Goal: Task Accomplishment & Management: Use online tool/utility

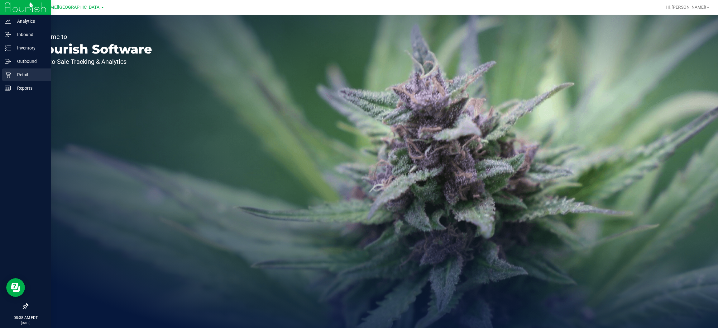
click at [31, 70] on div "Retail" at bounding box center [26, 75] width 49 height 12
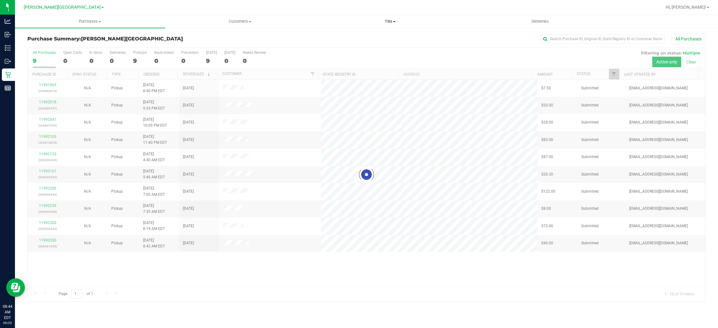
click at [390, 20] on span "Tills" at bounding box center [390, 22] width 150 height 6
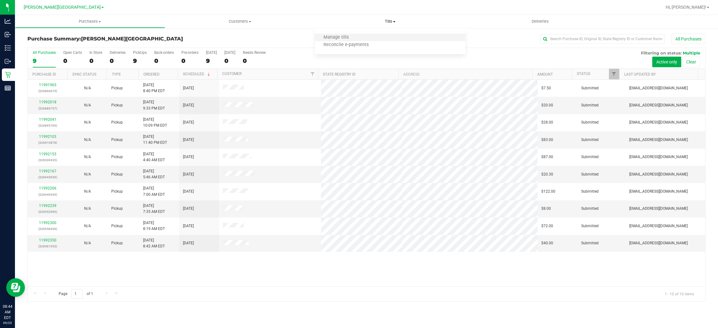
click at [352, 34] on li "Manage tills" at bounding box center [390, 37] width 150 height 7
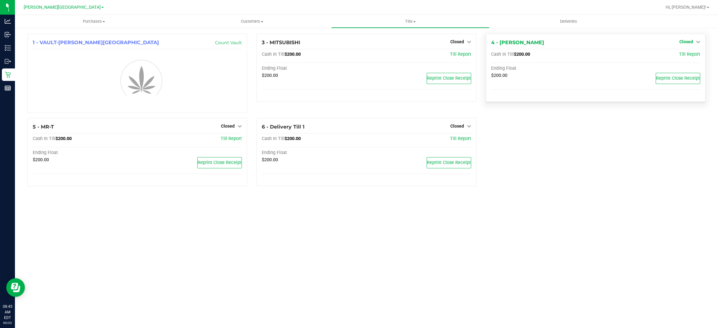
click at [689, 44] on span "Closed" at bounding box center [686, 41] width 14 height 5
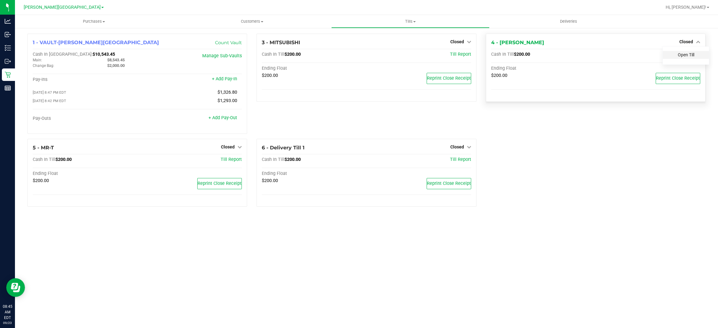
click at [686, 54] on link "Open Till" at bounding box center [686, 54] width 17 height 5
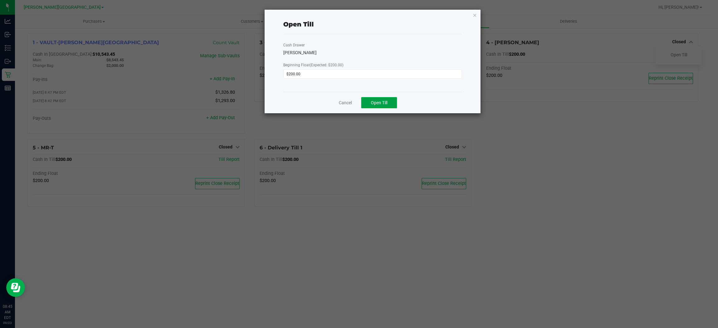
click at [388, 100] on button "Open Till" at bounding box center [379, 102] width 36 height 11
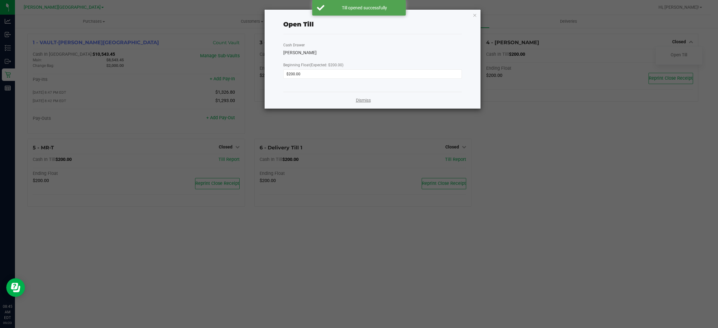
click at [362, 98] on link "Dismiss" at bounding box center [363, 100] width 15 height 7
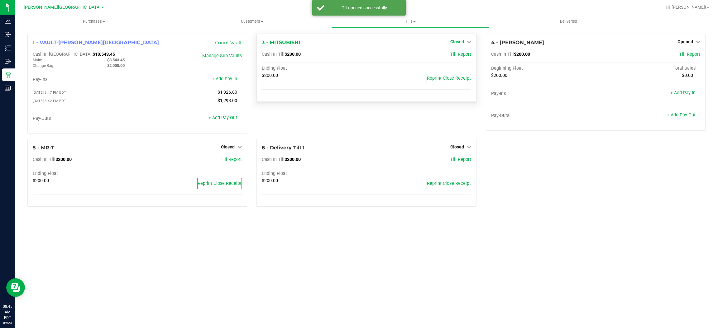
click at [455, 41] on span "Closed" at bounding box center [457, 41] width 14 height 5
click at [452, 54] on link "Open Till" at bounding box center [457, 54] width 17 height 5
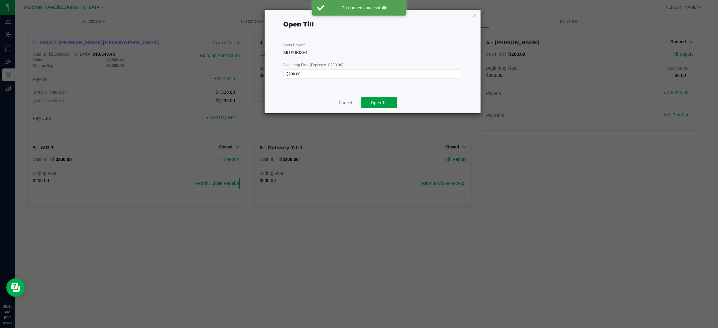
click at [382, 102] on span "Open Till" at bounding box center [379, 102] width 17 height 5
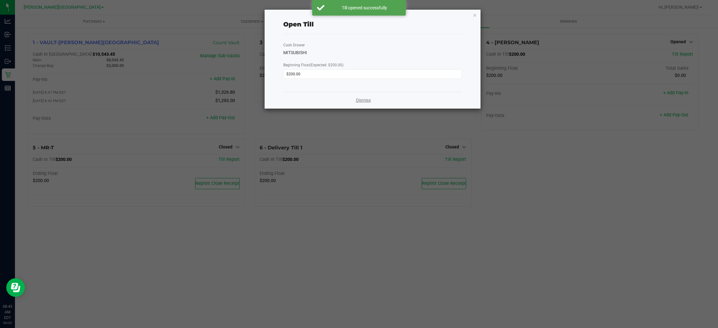
click at [369, 100] on link "Dismiss" at bounding box center [363, 100] width 15 height 7
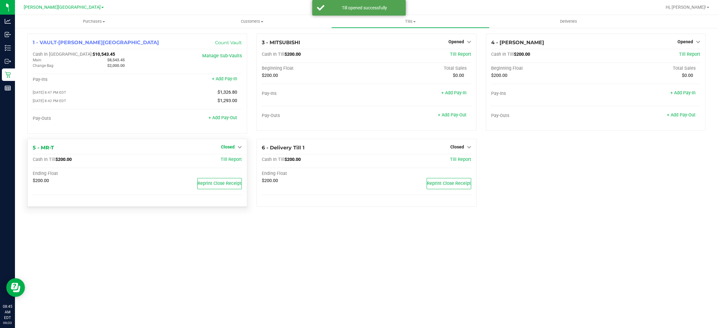
click at [236, 147] on link "Closed" at bounding box center [231, 147] width 21 height 5
click at [232, 162] on link "Open Till" at bounding box center [227, 159] width 17 height 5
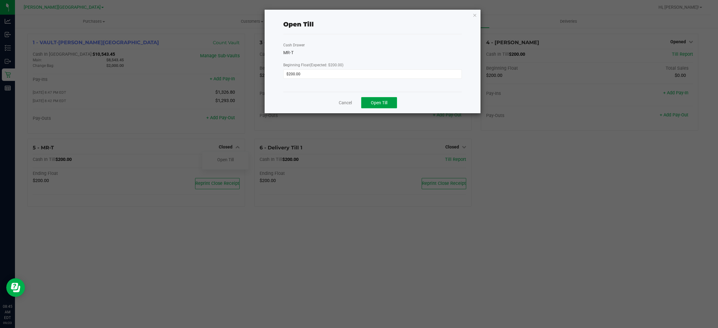
click at [375, 105] on span "Open Till" at bounding box center [379, 102] width 17 height 5
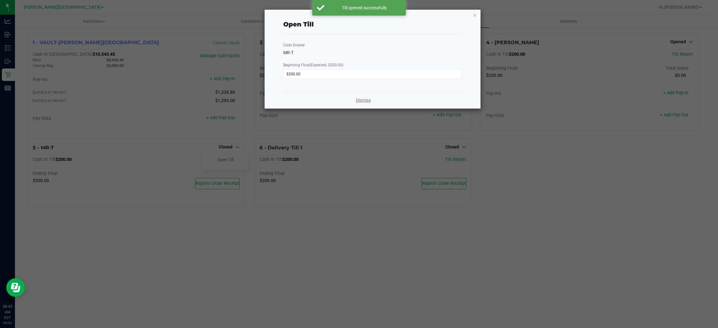
click at [360, 99] on link "Dismiss" at bounding box center [363, 100] width 15 height 7
